Goal: Navigation & Orientation: Understand site structure

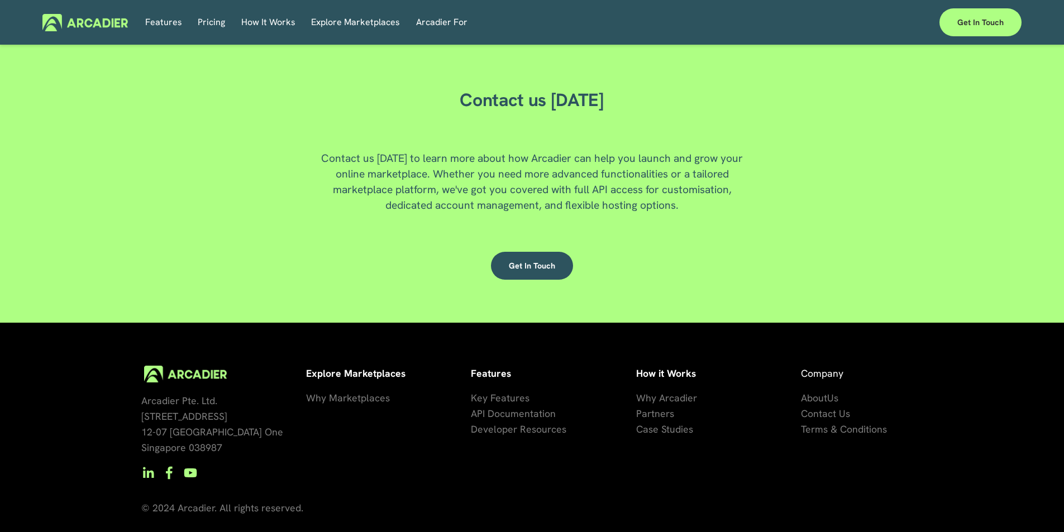
scroll to position [3028, 0]
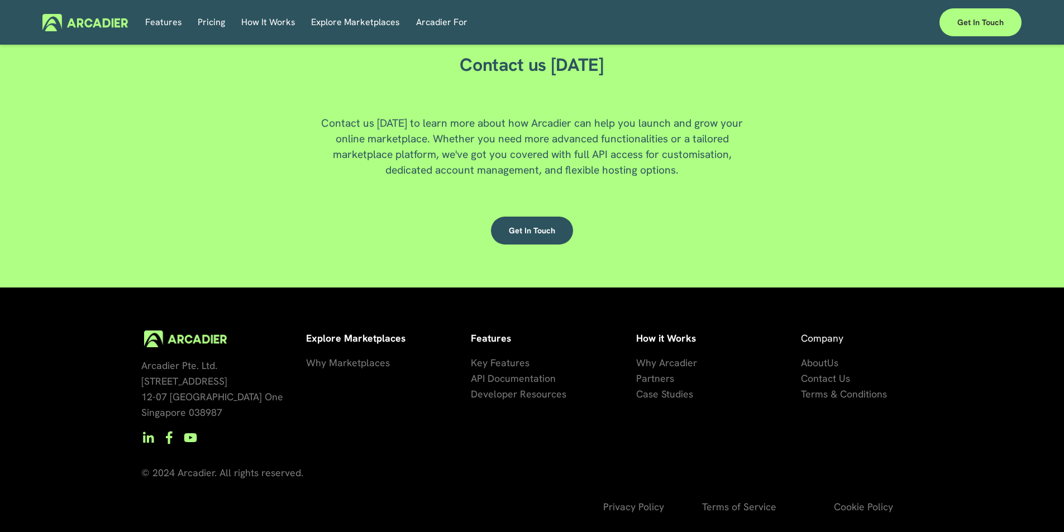
click at [258, 16] on span "How It Works" at bounding box center [268, 23] width 54 height 16
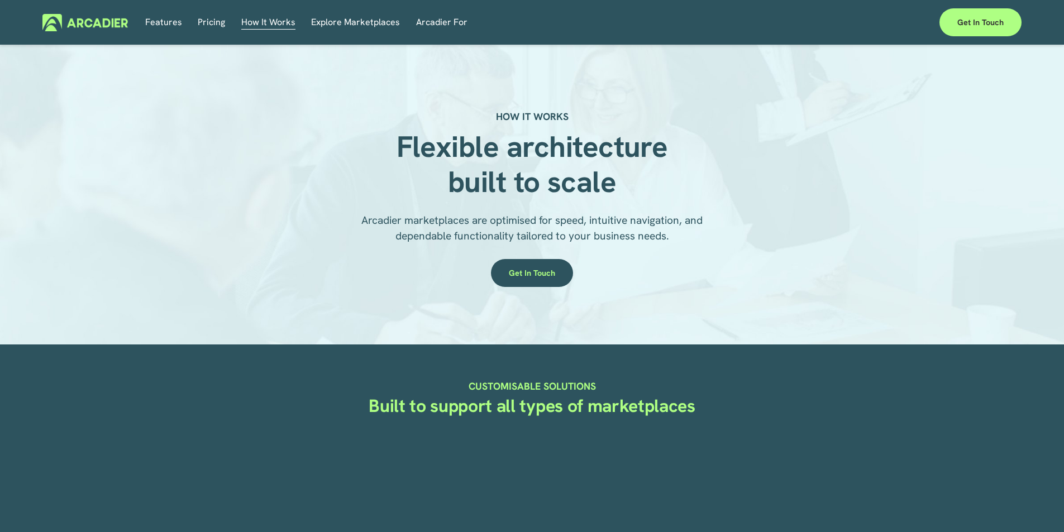
click at [344, 18] on link "Explore Marketplaces" at bounding box center [355, 22] width 89 height 17
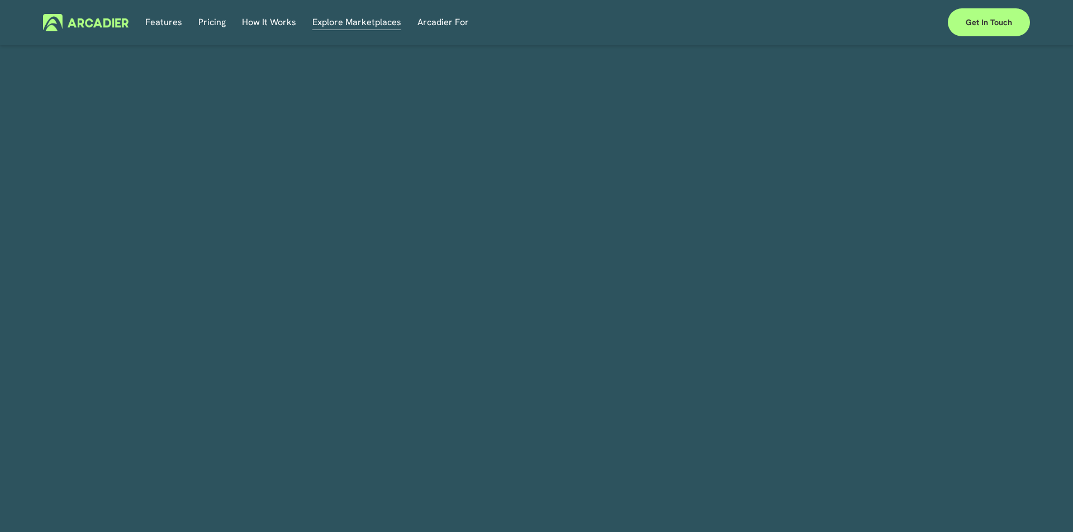
click at [448, 18] on span "Arcadier For" at bounding box center [442, 23] width 51 height 16
